Goal: Transaction & Acquisition: Purchase product/service

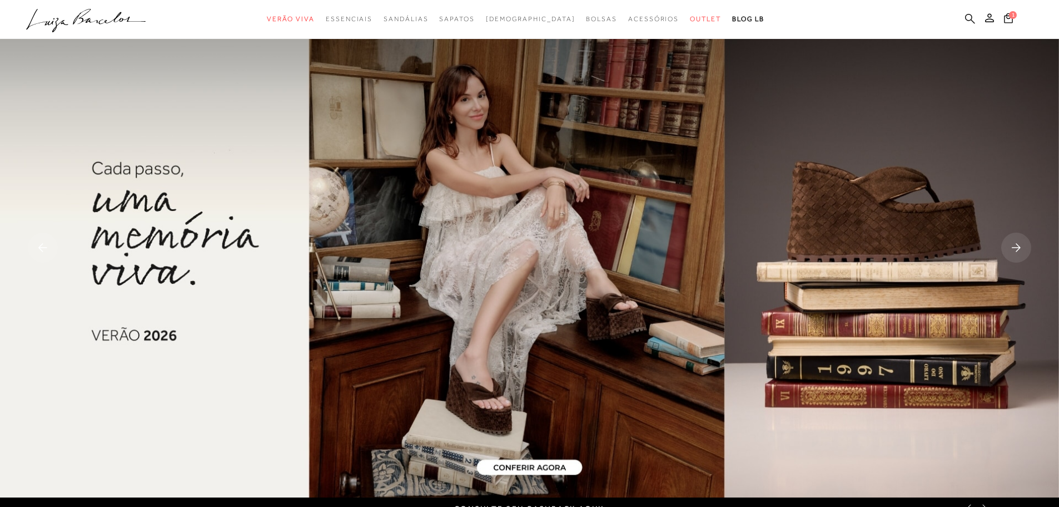
click at [966, 17] on icon at bounding box center [970, 18] width 10 height 10
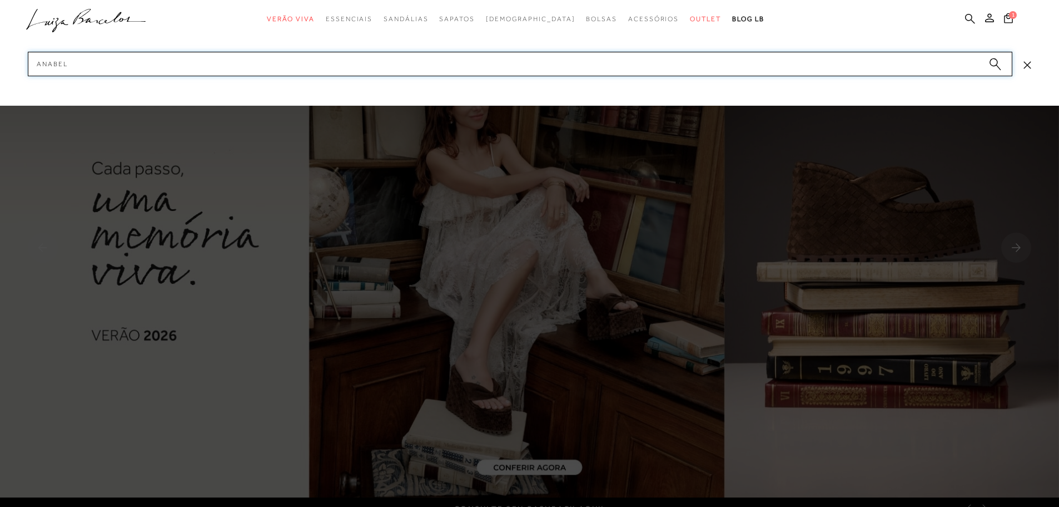
type input "anabela"
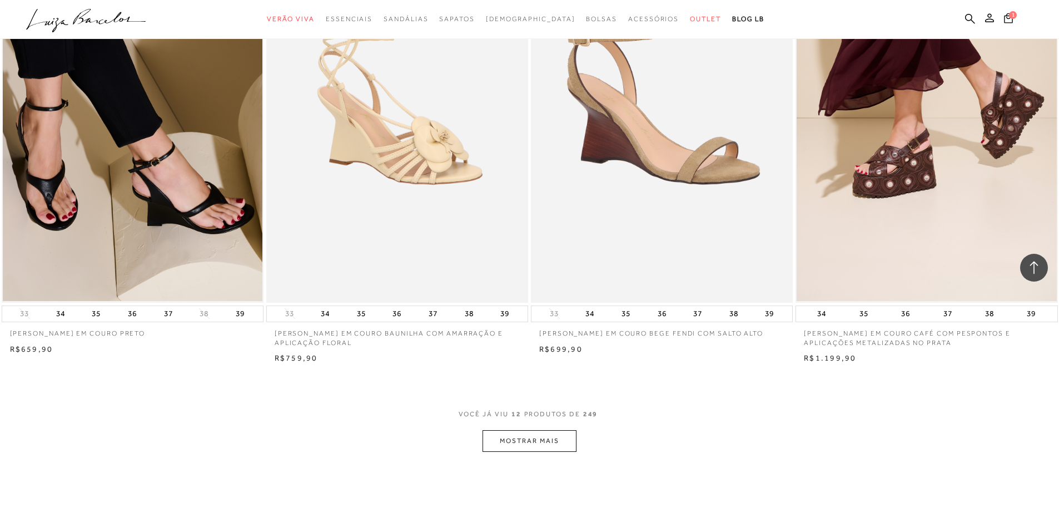
scroll to position [1168, 0]
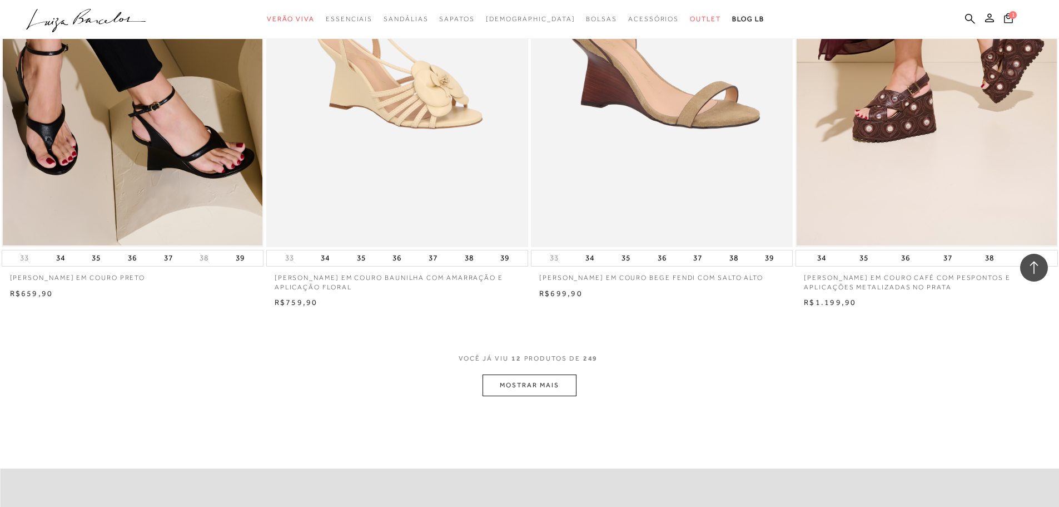
click at [537, 390] on button "MOSTRAR MAIS" at bounding box center [529, 385] width 93 height 22
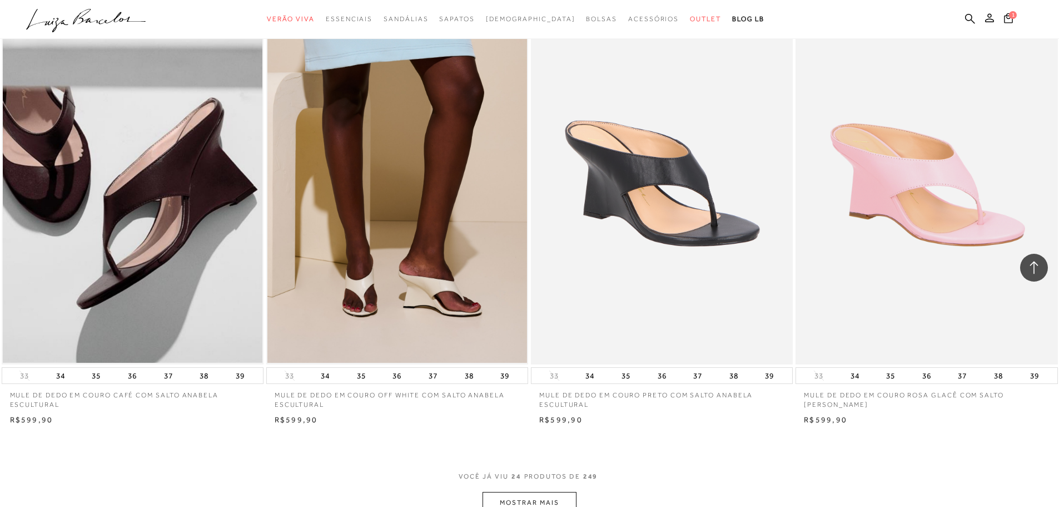
scroll to position [2558, 0]
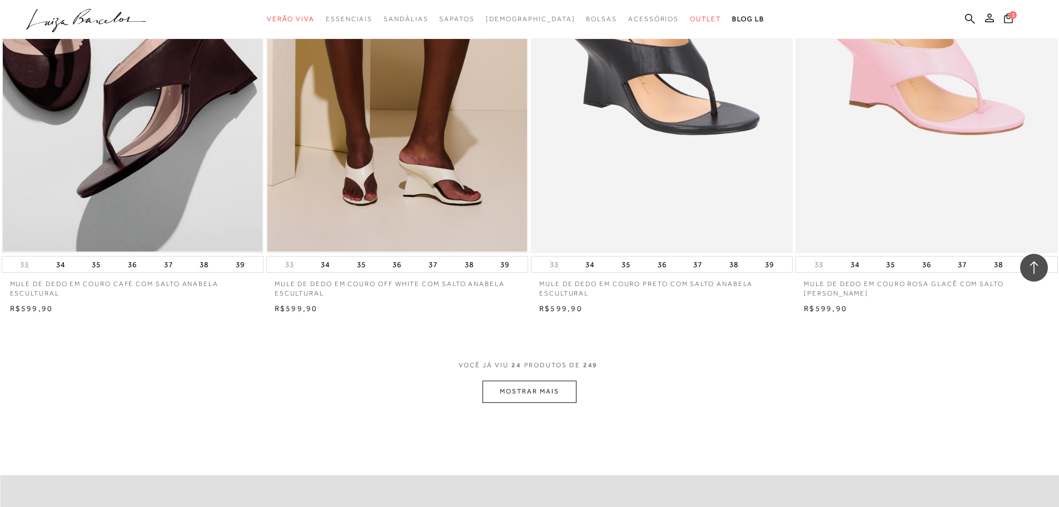
click at [538, 385] on button "MOSTRAR MAIS" at bounding box center [529, 391] width 93 height 22
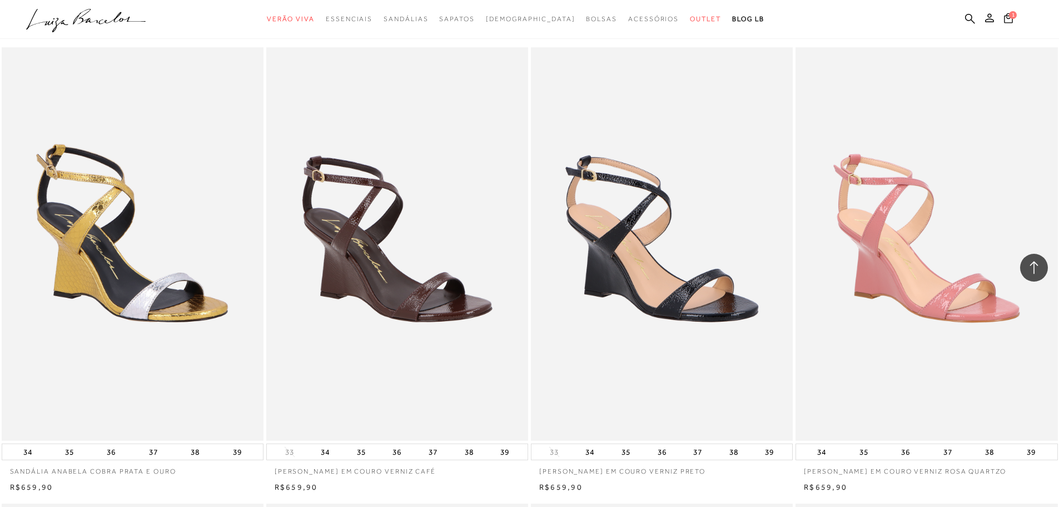
scroll to position [2892, 0]
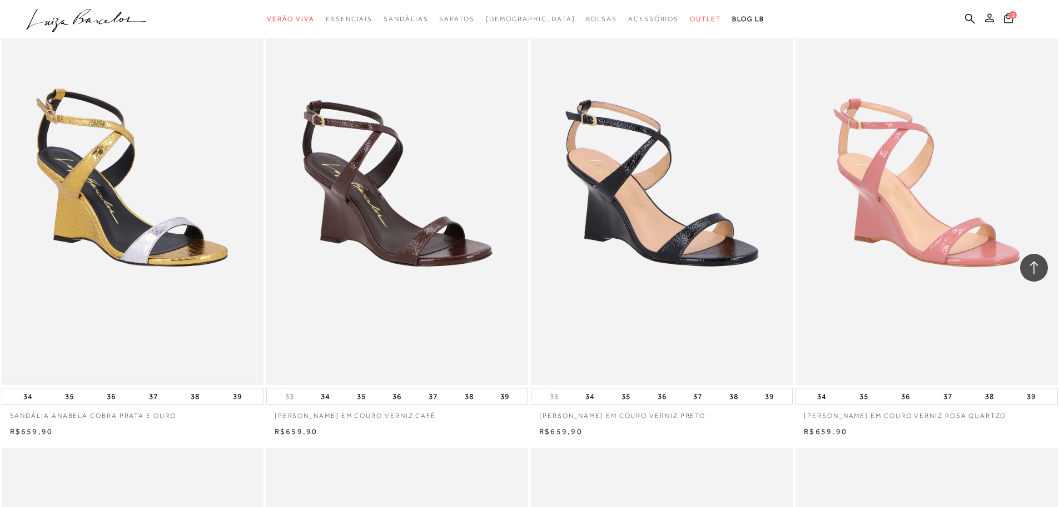
click at [160, 241] on img at bounding box center [133, 188] width 260 height 390
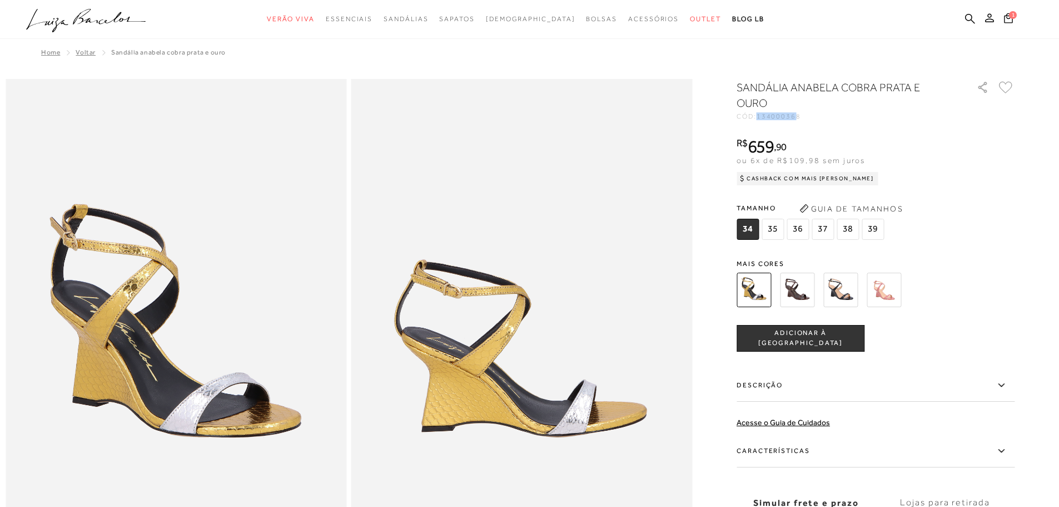
drag, startPoint x: 763, startPoint y: 115, endPoint x: 802, endPoint y: 122, distance: 39.6
click at [802, 122] on div "SANDÁLIA ANABELA COBRA PRATA E OURO CÓD: 134000368 × É necessário selecionar um…" at bounding box center [876, 327] width 278 height 495
copy span "13400036"
